Goal: Transaction & Acquisition: Purchase product/service

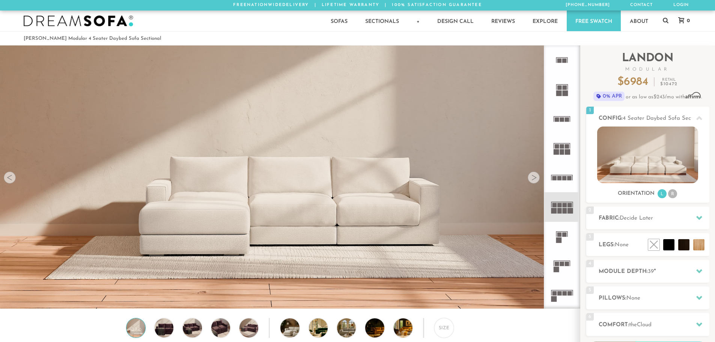
scroll to position [8794, 710]
click at [534, 181] on div at bounding box center [534, 178] width 12 height 12
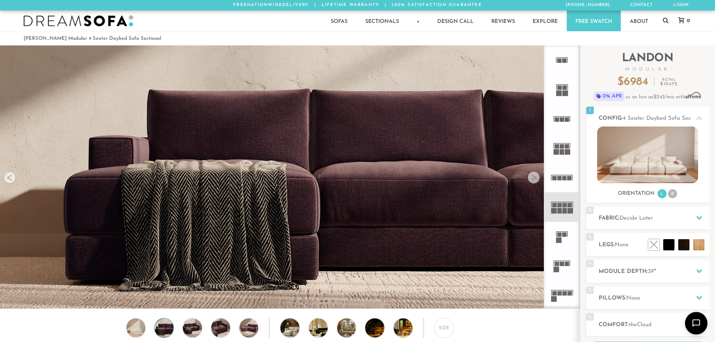
click at [534, 181] on div at bounding box center [534, 178] width 12 height 12
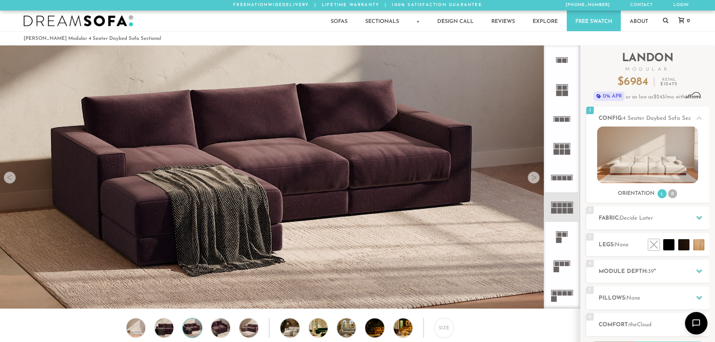
click at [534, 181] on div at bounding box center [534, 178] width 12 height 12
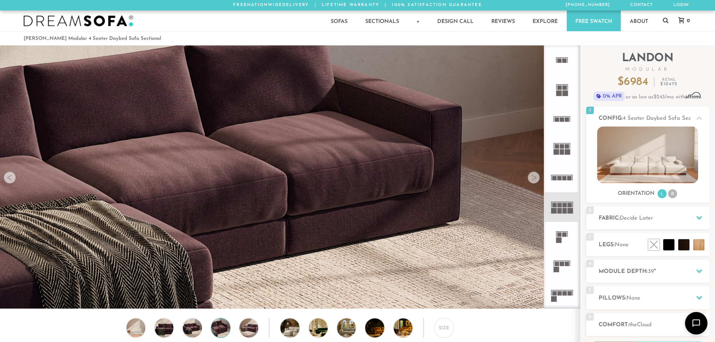
click at [534, 181] on div at bounding box center [534, 178] width 12 height 12
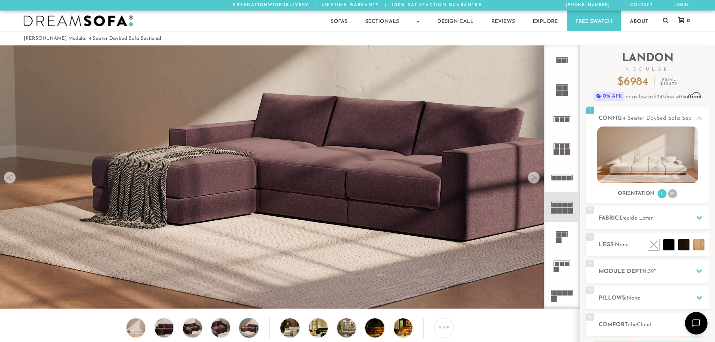
click at [534, 181] on div at bounding box center [534, 178] width 12 height 12
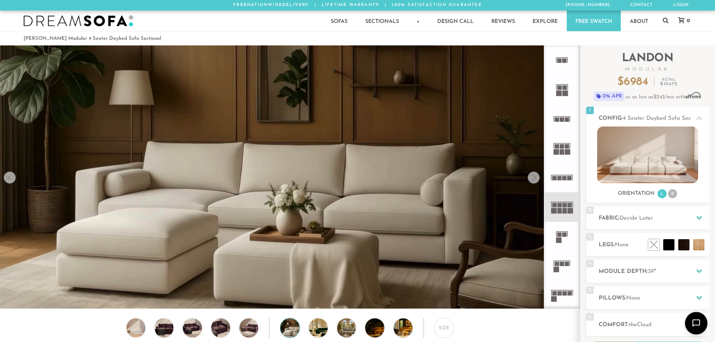
click at [534, 181] on div at bounding box center [534, 178] width 12 height 12
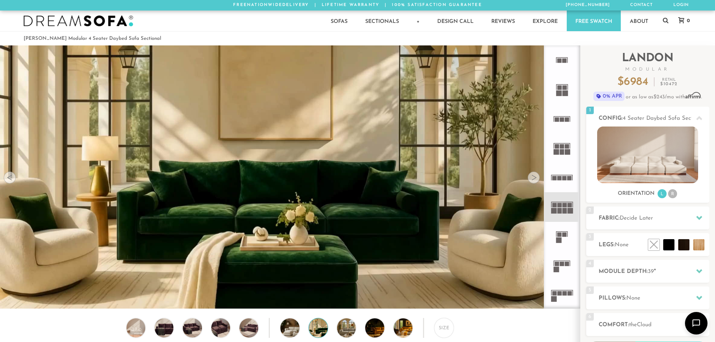
click at [534, 181] on div at bounding box center [534, 178] width 12 height 12
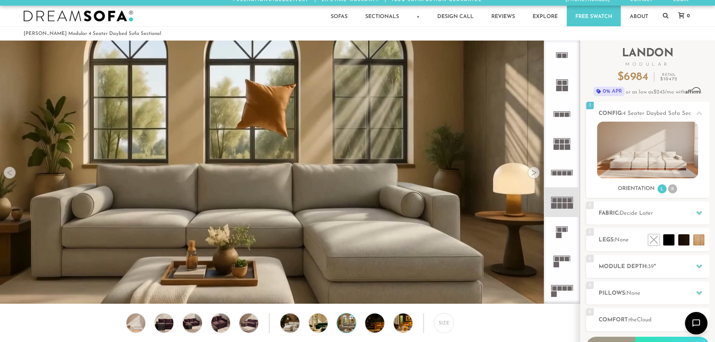
scroll to position [5, 0]
click at [561, 146] on rect at bounding box center [562, 148] width 5 height 6
